Goal: Task Accomplishment & Management: Use online tool/utility

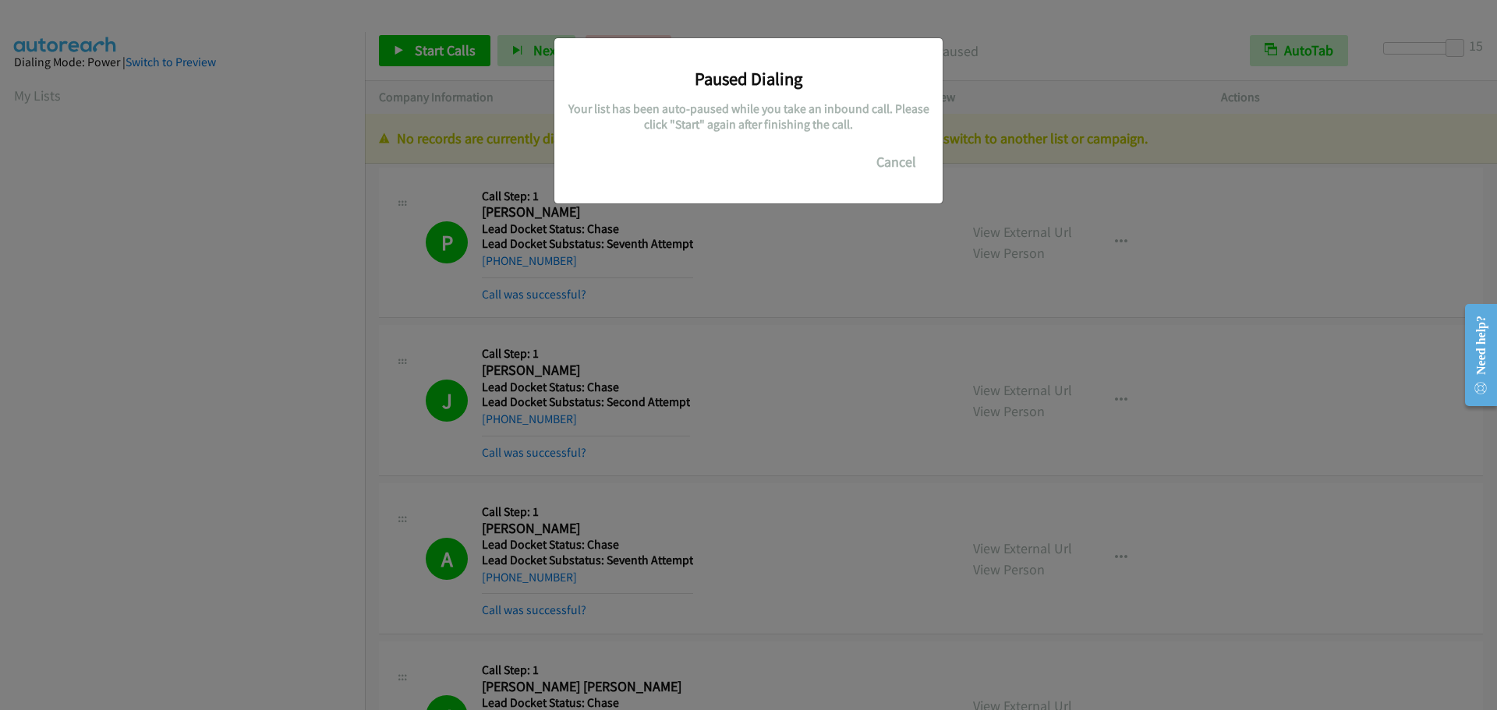
click at [894, 168] on button "Cancel" at bounding box center [895, 162] width 69 height 31
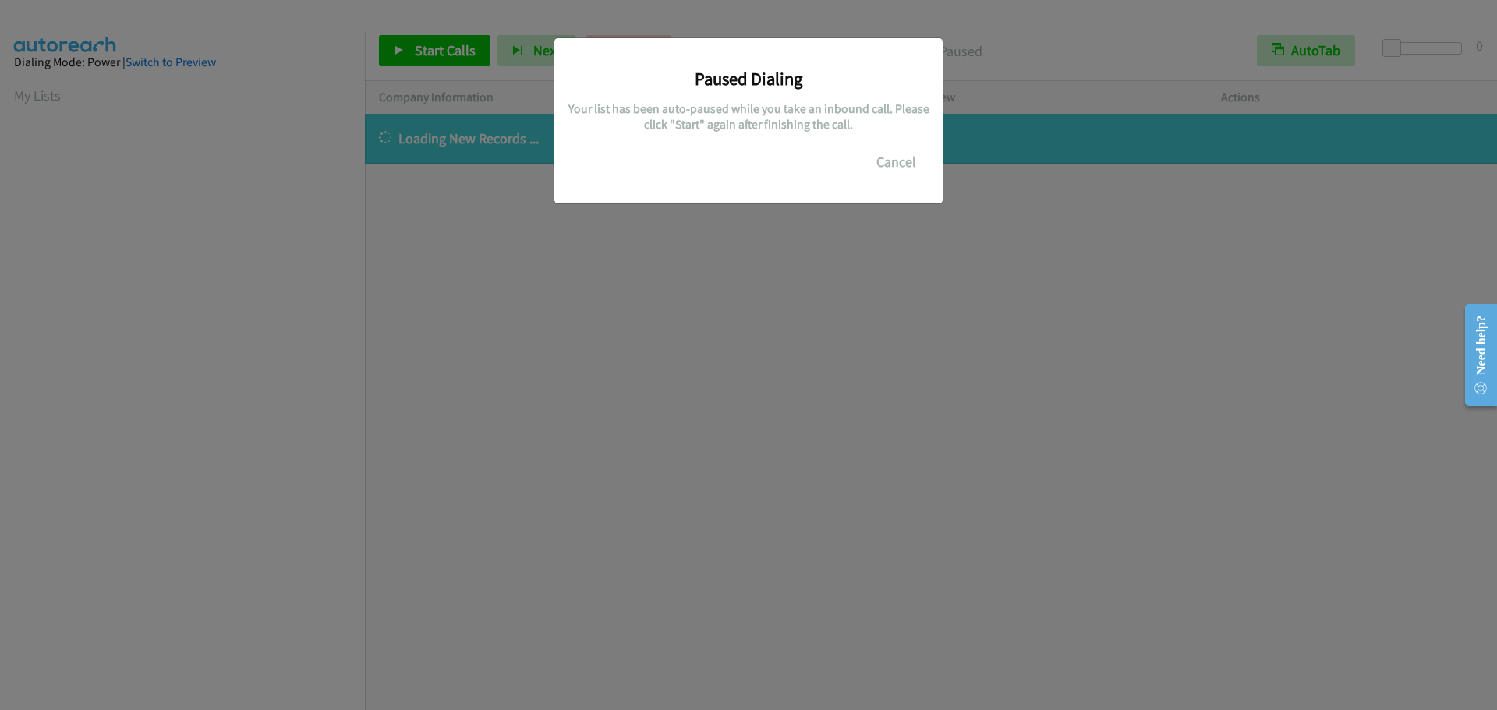
scroll to position [164, 0]
click at [896, 167] on button "Cancel" at bounding box center [895, 162] width 69 height 31
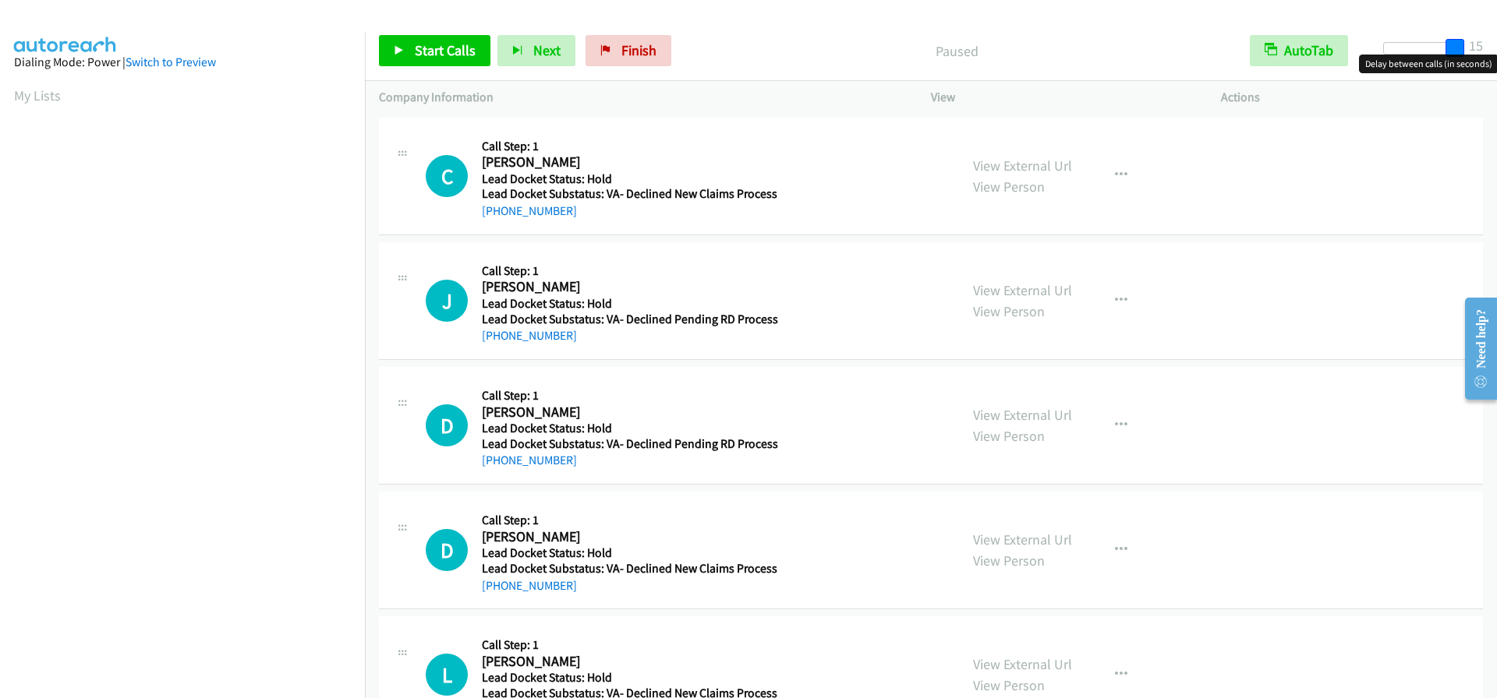
drag, startPoint x: 1386, startPoint y: 48, endPoint x: 1482, endPoint y: 54, distance: 96.0
click at [1482, 54] on div "Start Calls Pause Next Finish Paused AutoTab AutoTab 15" at bounding box center [931, 51] width 1132 height 60
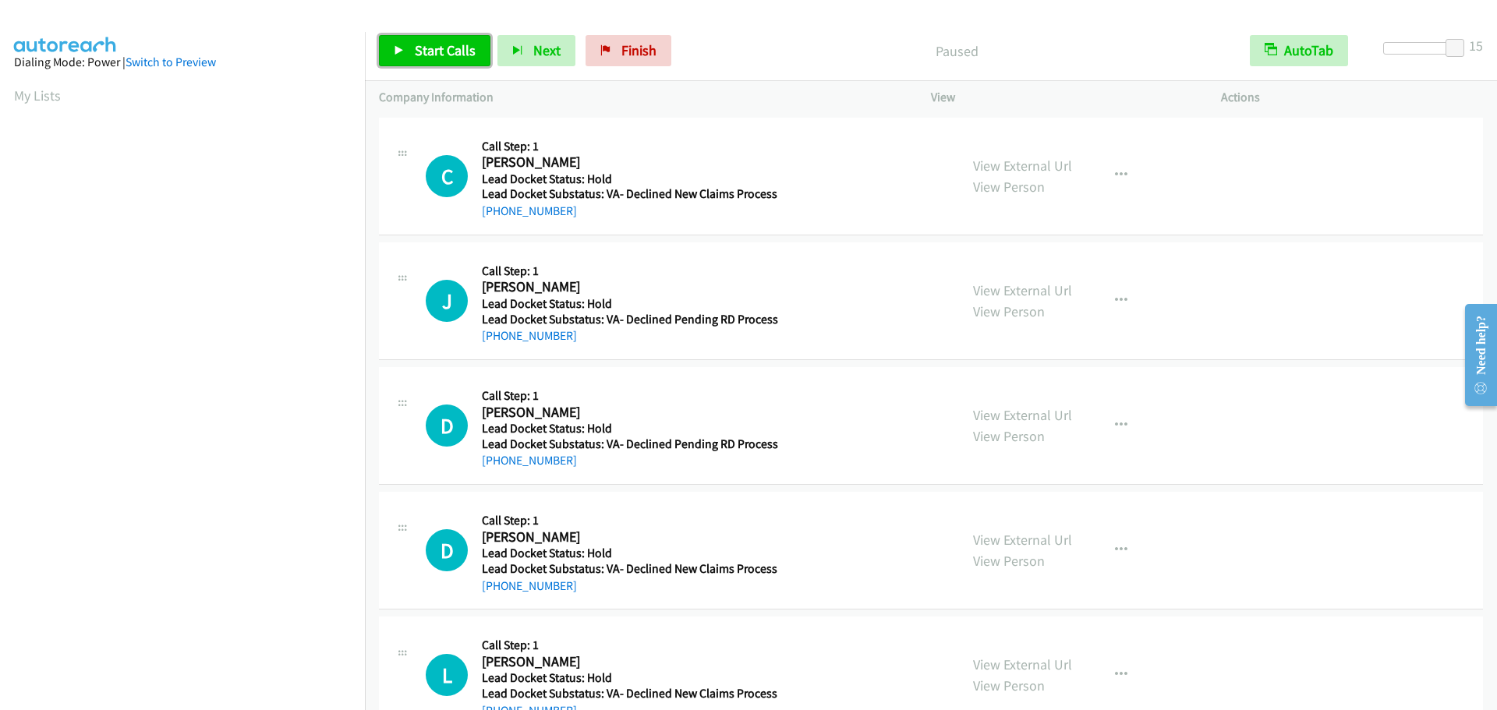
click at [398, 46] on icon at bounding box center [399, 51] width 11 height 11
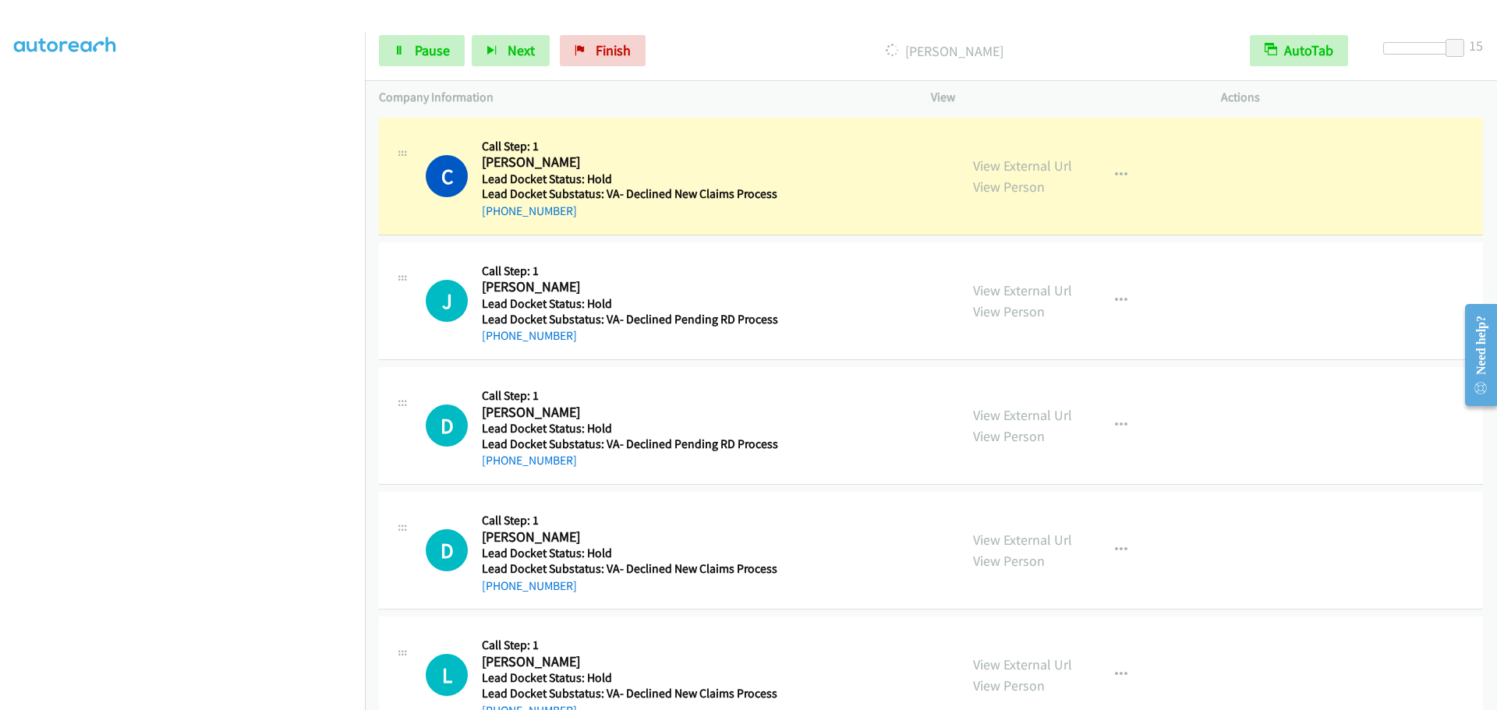
scroll to position [164, 0]
click at [429, 51] on span "Pause" at bounding box center [432, 50] width 35 height 18
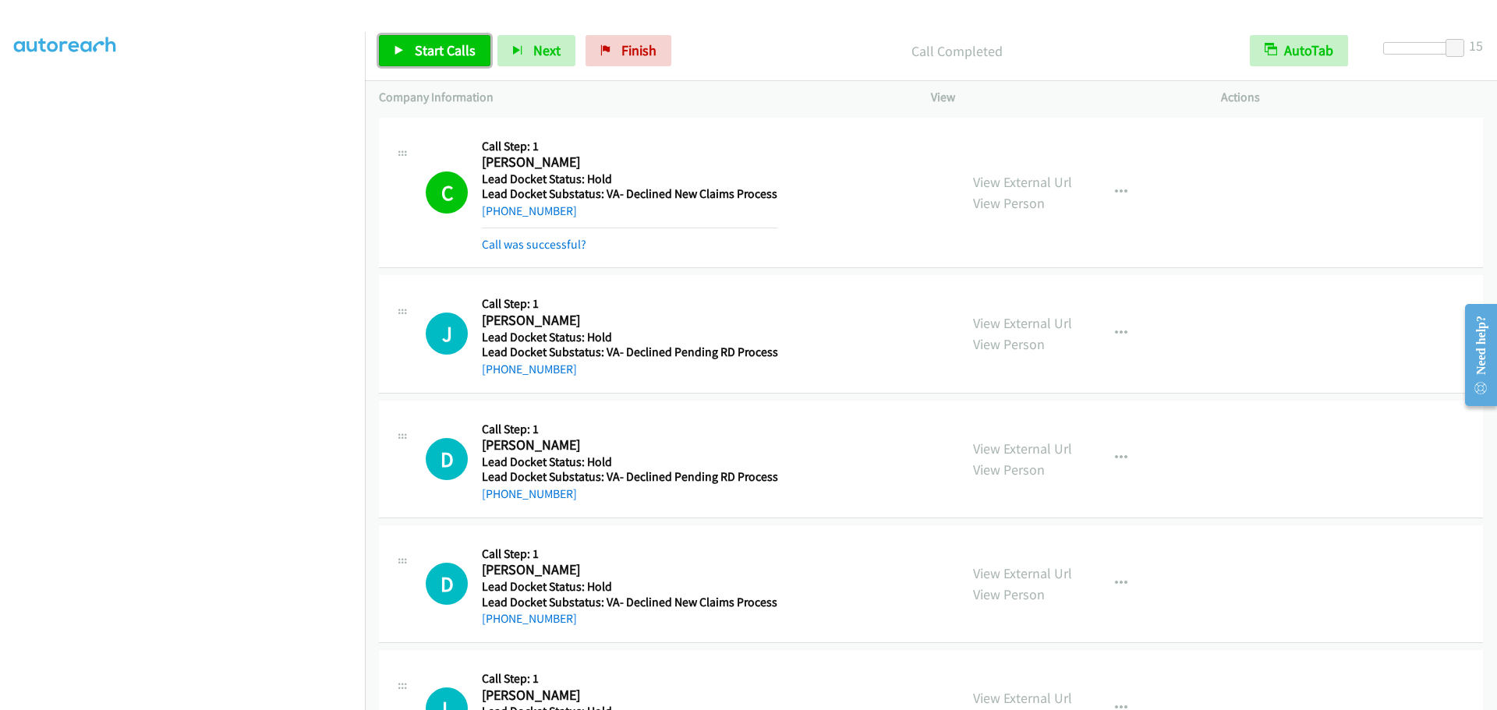
click at [435, 57] on span "Start Calls" at bounding box center [445, 50] width 61 height 18
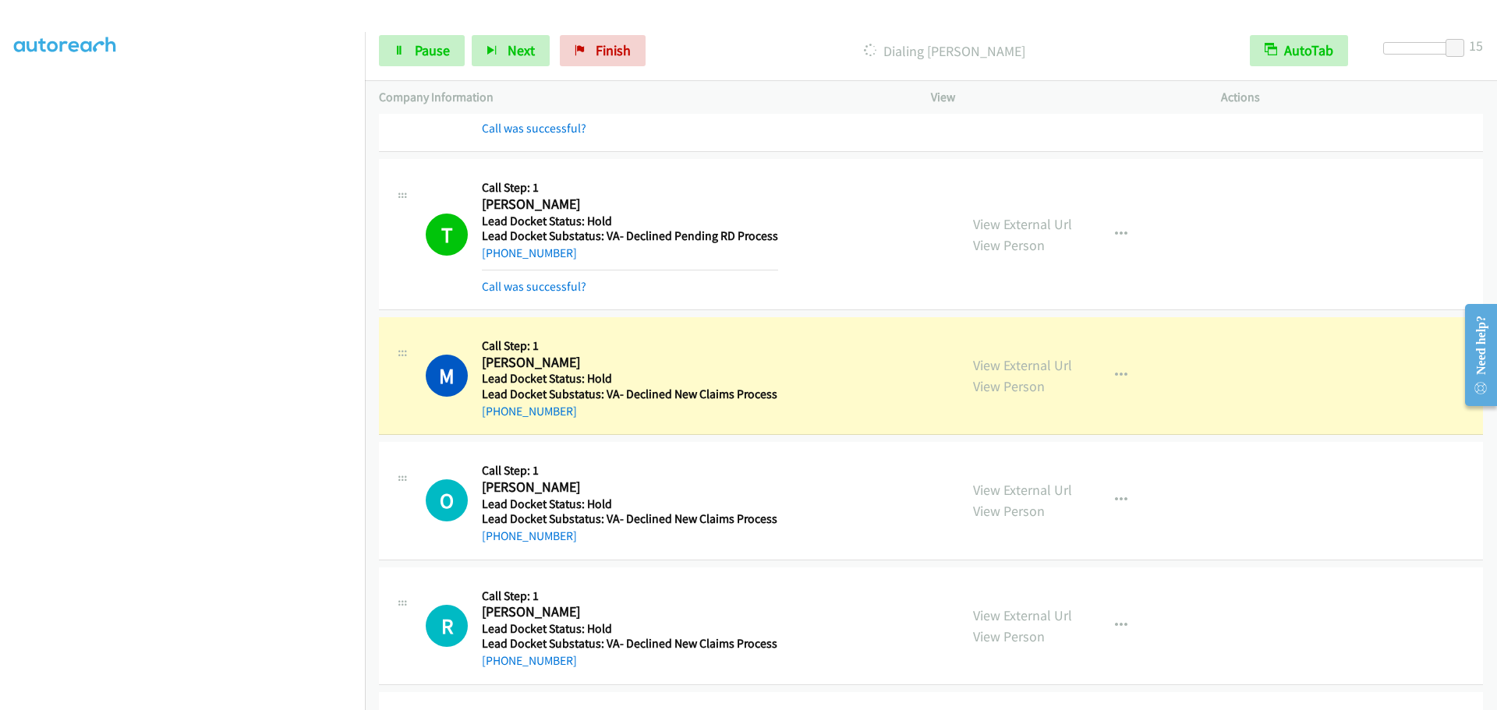
scroll to position [1029, 0]
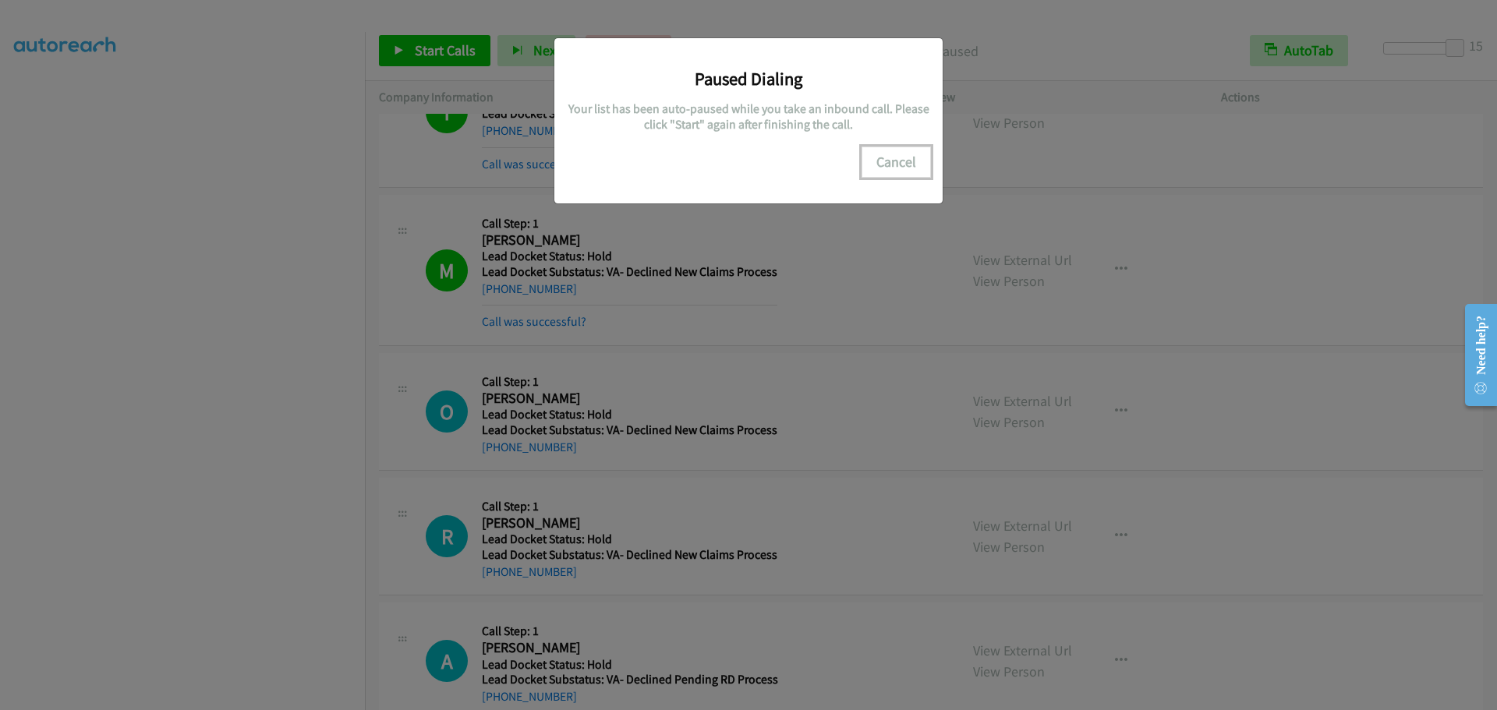
click at [889, 169] on button "Cancel" at bounding box center [895, 162] width 69 height 31
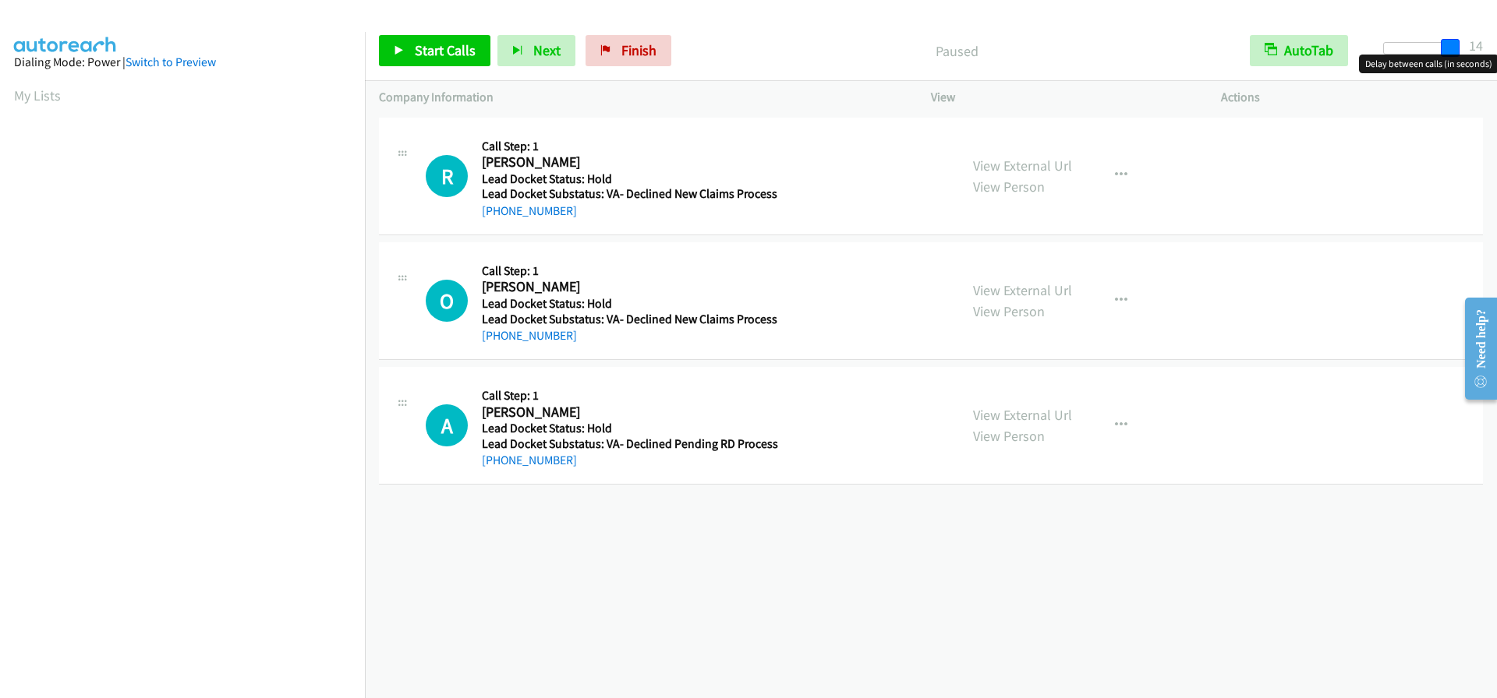
drag, startPoint x: 1393, startPoint y: 51, endPoint x: 1460, endPoint y: 56, distance: 67.2
click at [1460, 56] on body "Start Calls Pause Next Finish Paused AutoTab AutoTab 14 Company Information Inf…" at bounding box center [748, 37] width 1497 height 74
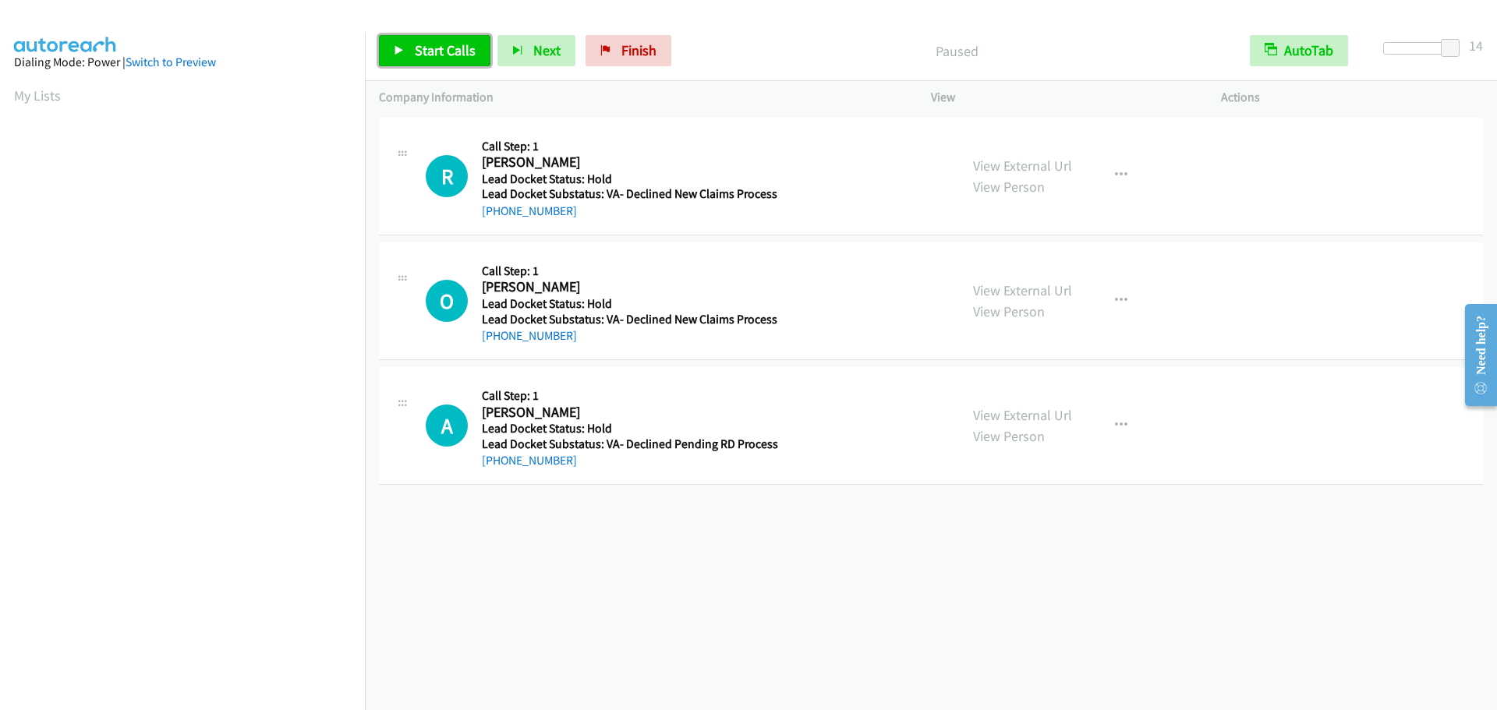
click at [440, 59] on link "Start Calls" at bounding box center [434, 50] width 111 height 31
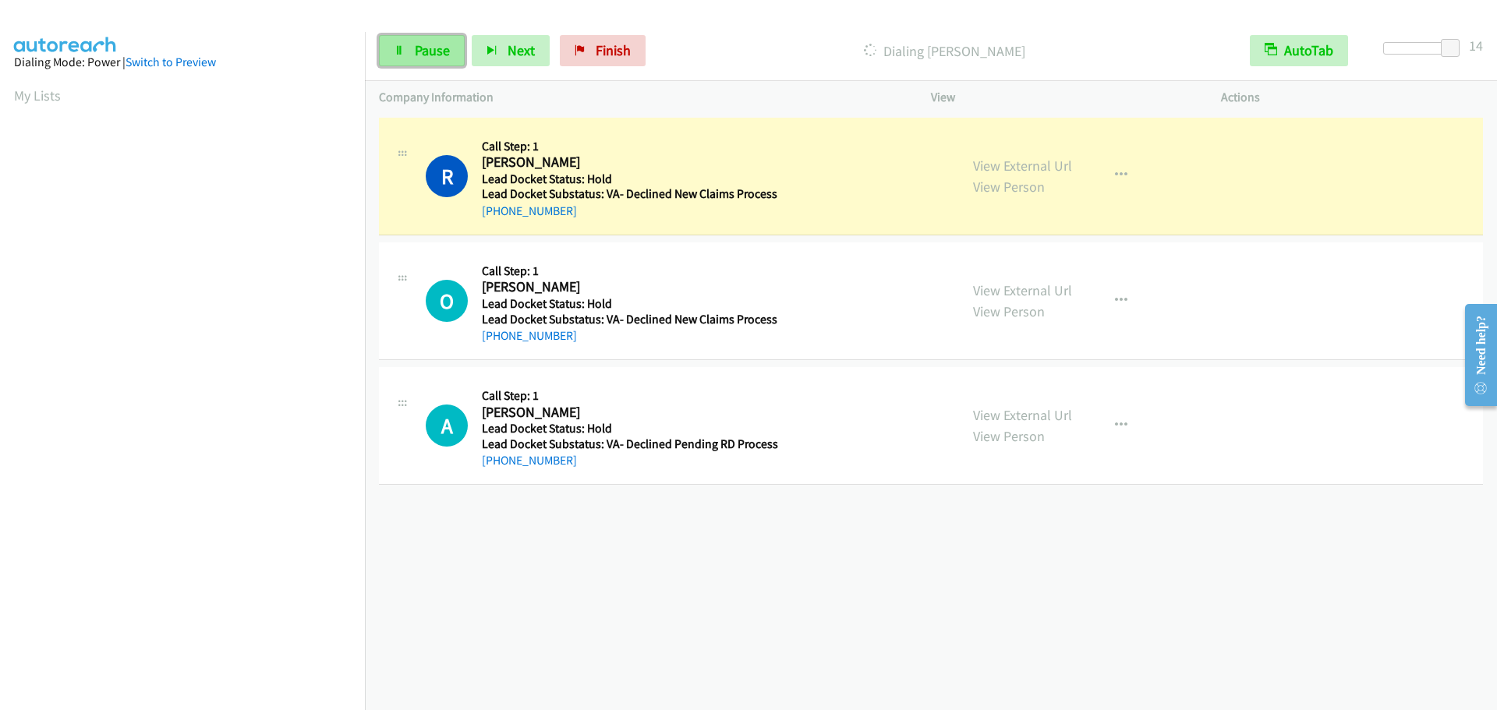
click at [420, 48] on span "Pause" at bounding box center [432, 50] width 35 height 18
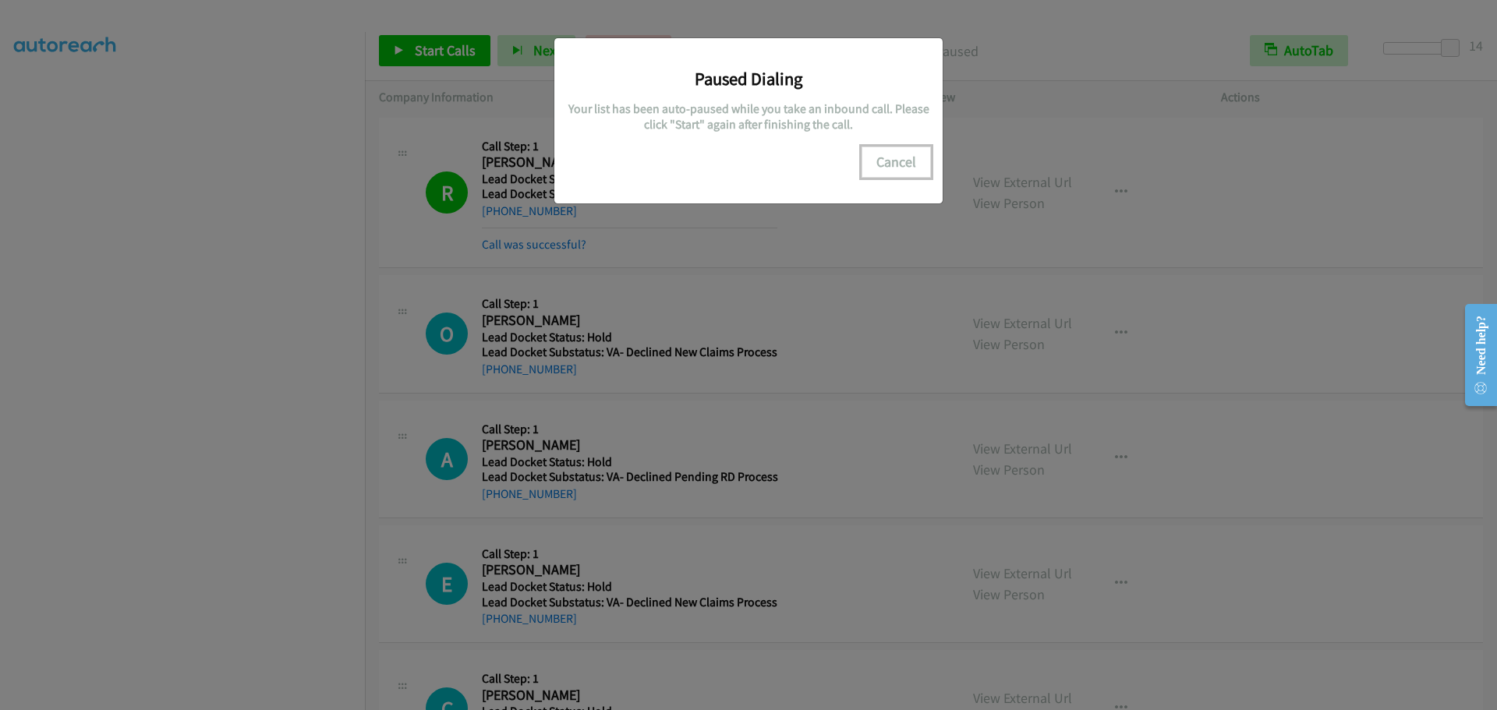
click at [902, 160] on button "Cancel" at bounding box center [895, 162] width 69 height 31
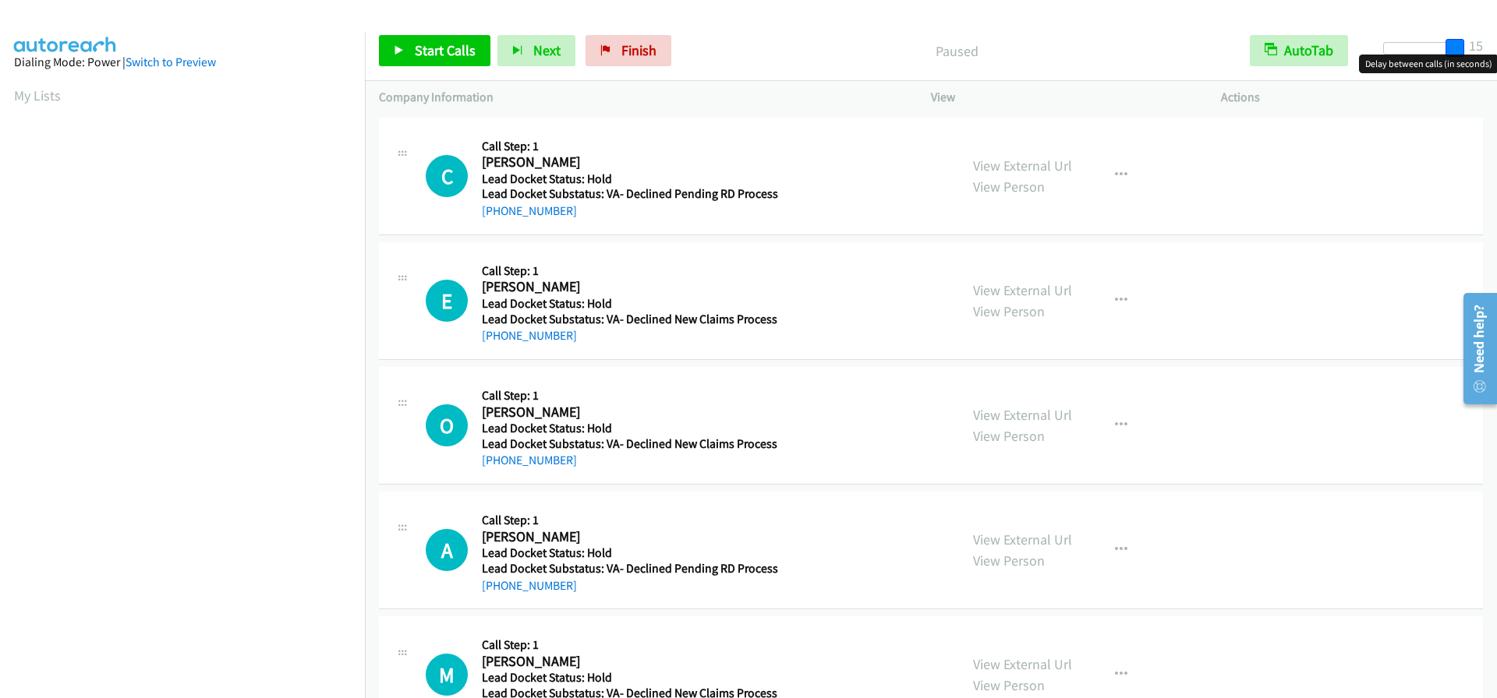
drag, startPoint x: 1393, startPoint y: 50, endPoint x: 1476, endPoint y: 58, distance: 83.1
click at [1476, 58] on body "Start Calls Pause Next Finish Paused AutoTab AutoTab 15 Company Information Inf…" at bounding box center [748, 37] width 1497 height 74
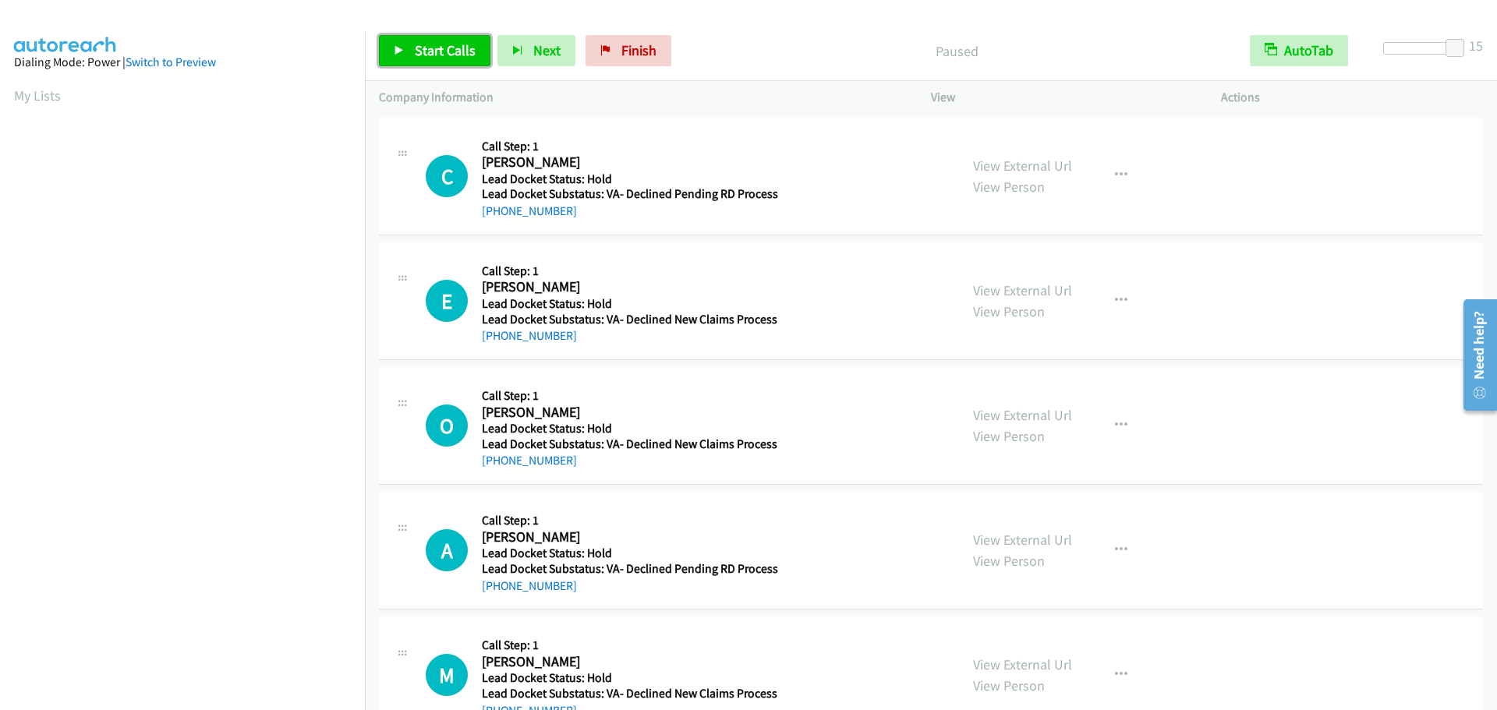
click at [430, 51] on span "Start Calls" at bounding box center [445, 50] width 61 height 18
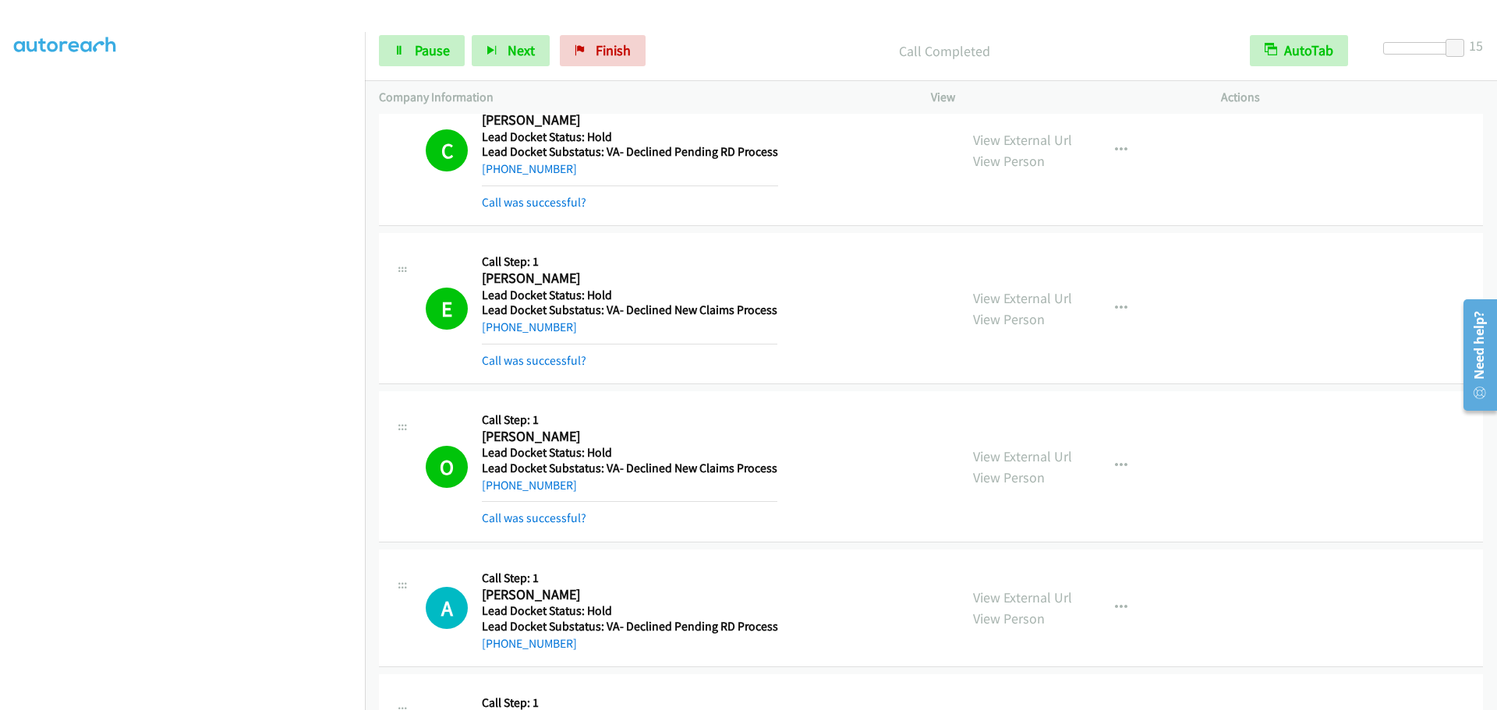
scroll to position [312, 0]
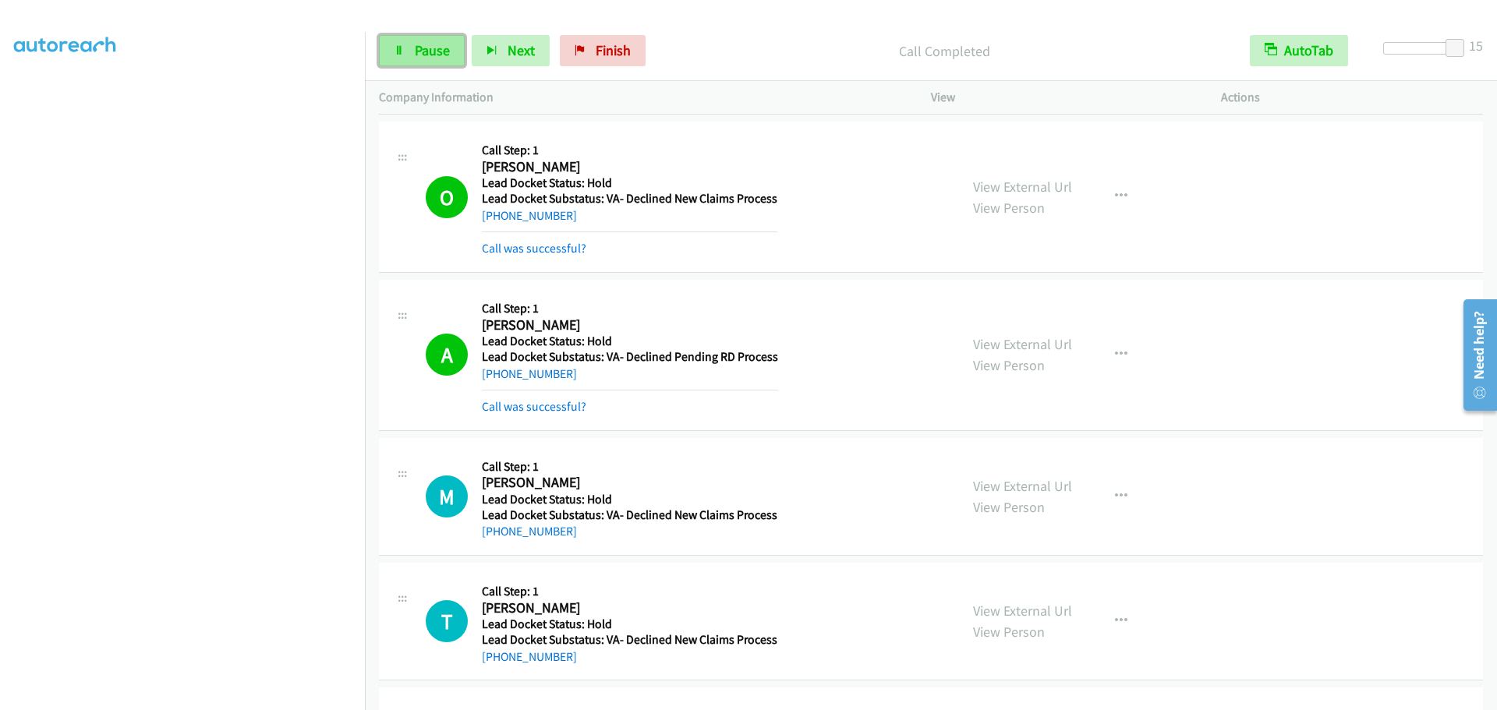
click at [412, 40] on link "Pause" at bounding box center [422, 50] width 86 height 31
